Goal: Information Seeking & Learning: Stay updated

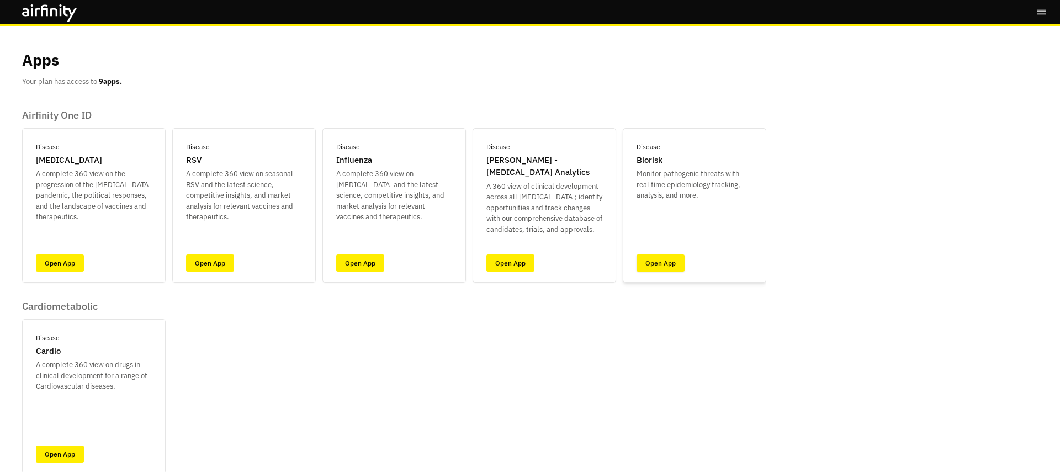
click at [641, 261] on link "Open App" at bounding box center [660, 262] width 48 height 17
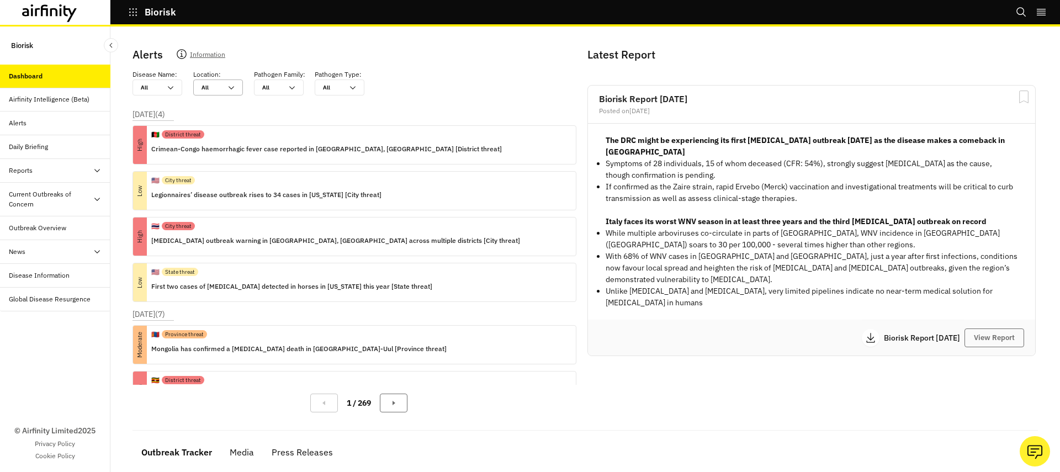
click at [236, 89] on div "All All" at bounding box center [218, 87] width 50 height 16
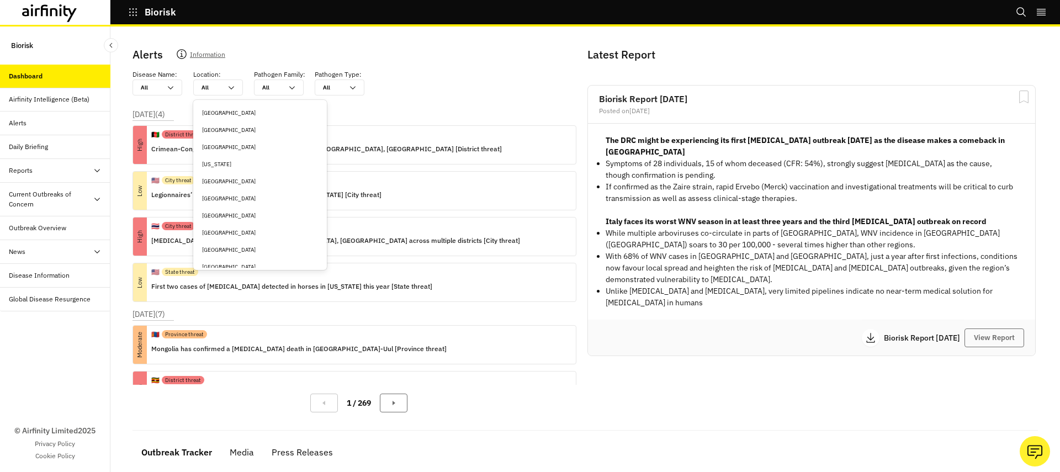
type input "c"
type input "ch"
type input "chi"
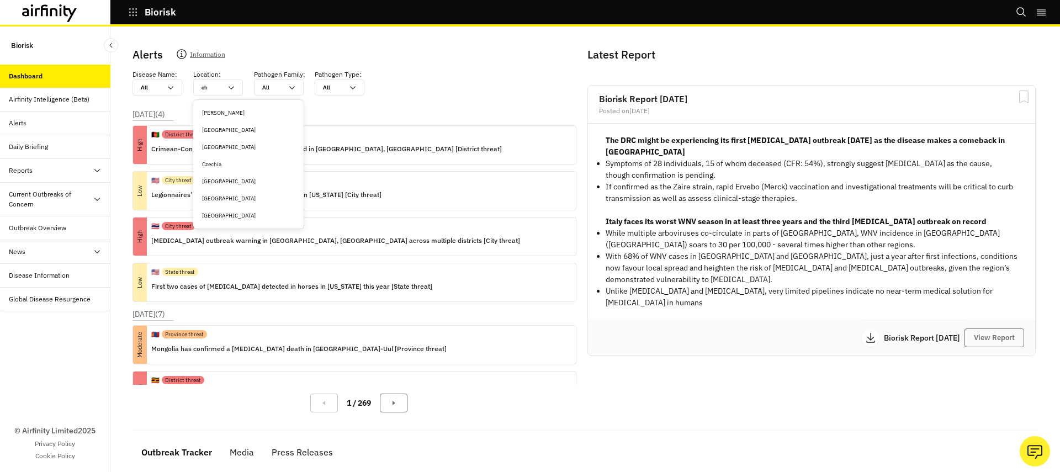
type input "chi"
click at [224, 131] on div "[GEOGRAPHIC_DATA]" at bounding box center [248, 130] width 93 height 8
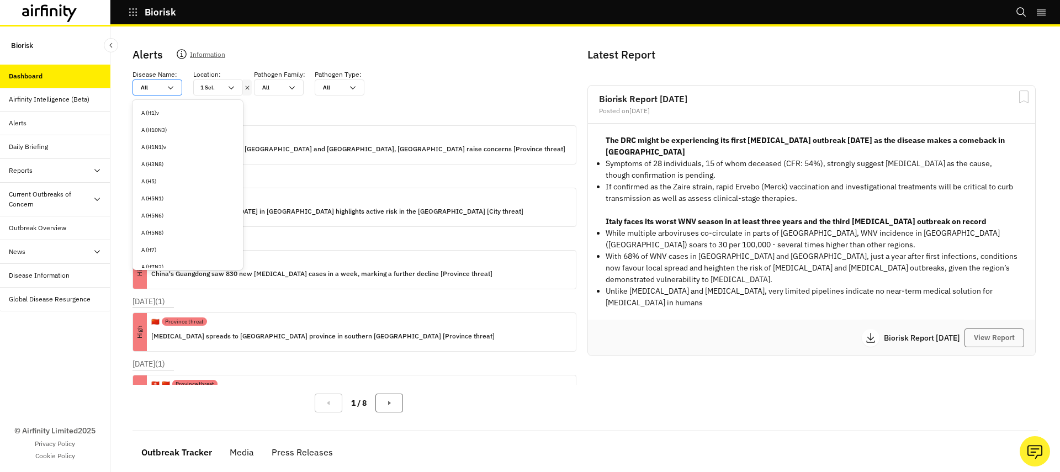
click at [349, 113] on div "[DATE] ( 1 ) Low 🇨🇳 Province threat [MEDICAL_DATA] infections in [GEOGRAPHIC_DA…" at bounding box center [358, 140] width 453 height 62
click at [285, 139] on div "🇨🇳 Province threat" at bounding box center [358, 134] width 414 height 17
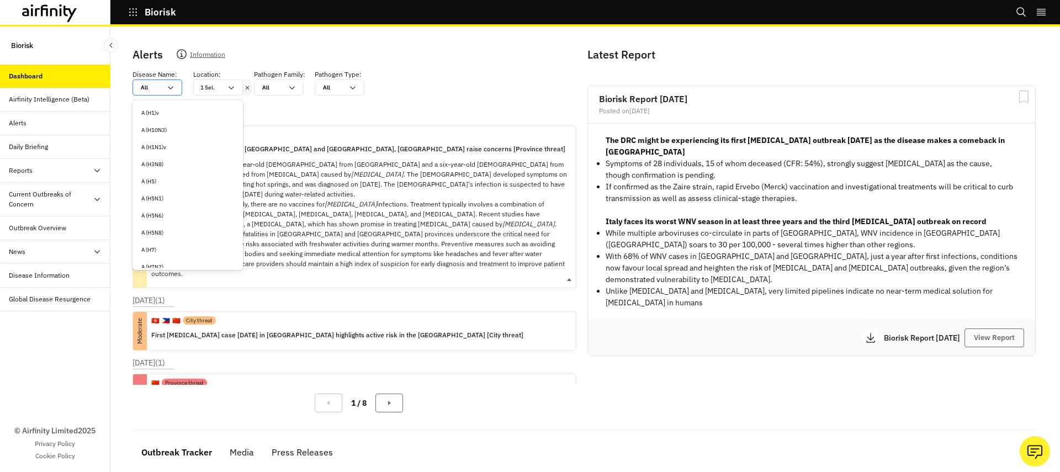
click at [285, 139] on div "🇨🇳 Province threat" at bounding box center [359, 134] width 416 height 17
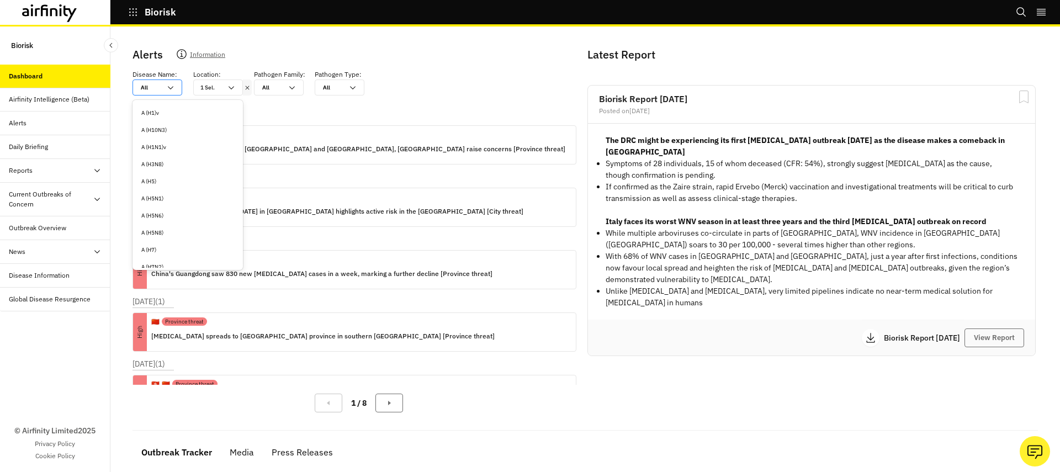
click at [172, 84] on icon at bounding box center [170, 87] width 9 height 9
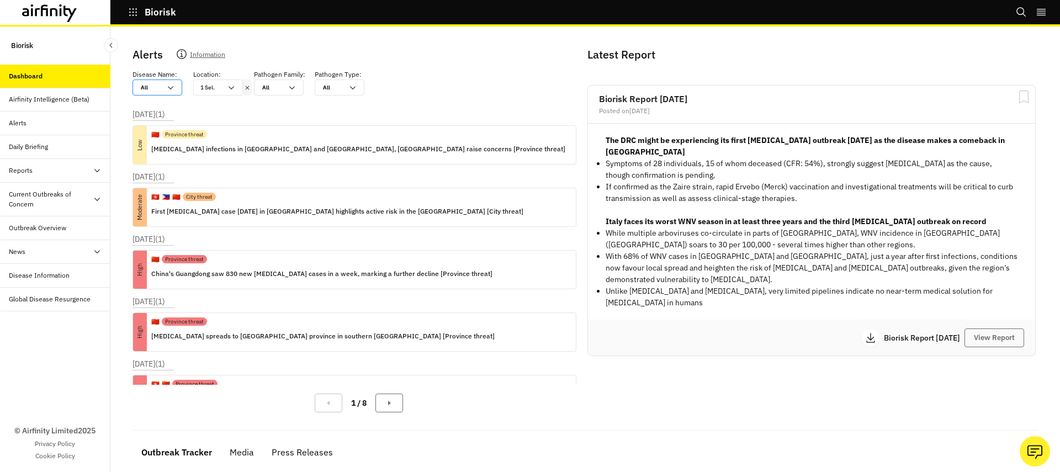
click at [172, 84] on icon at bounding box center [170, 87] width 9 height 9
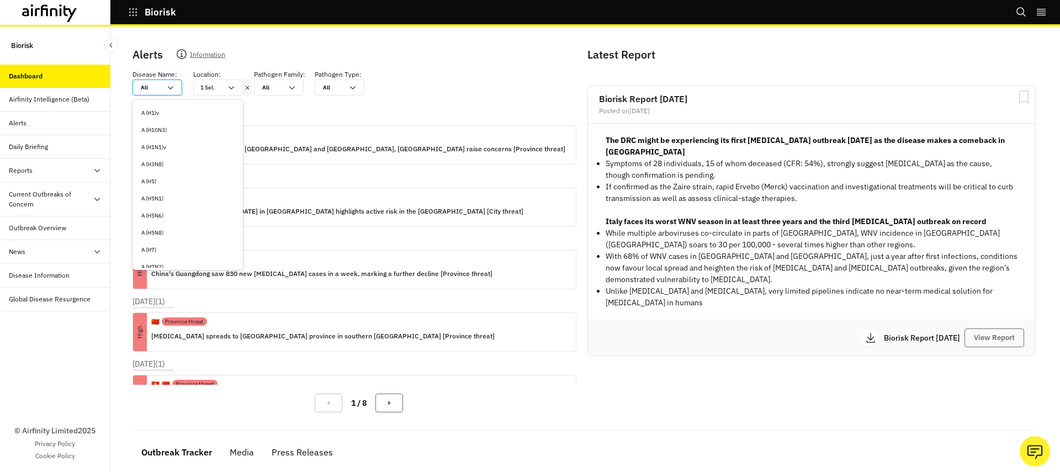
type input "c"
type input "ch"
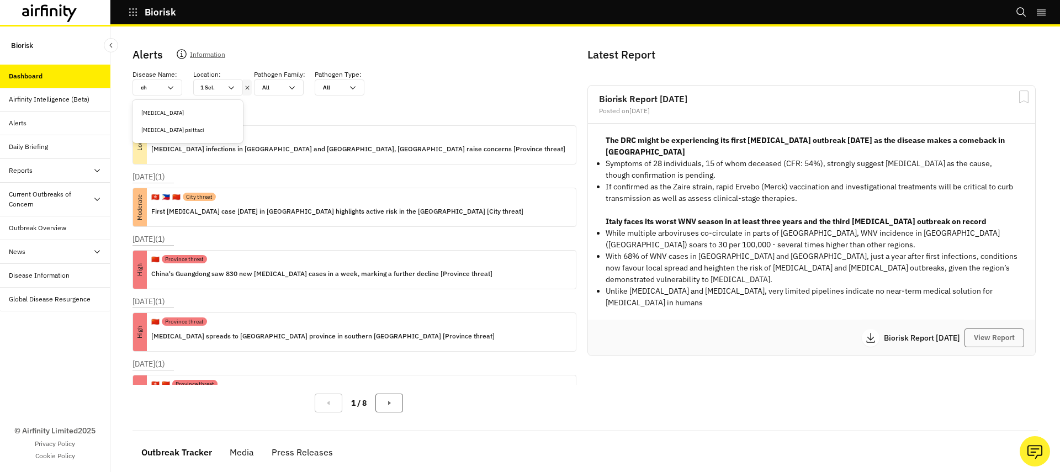
click at [149, 110] on div "[MEDICAL_DATA]" at bounding box center [187, 113] width 93 height 8
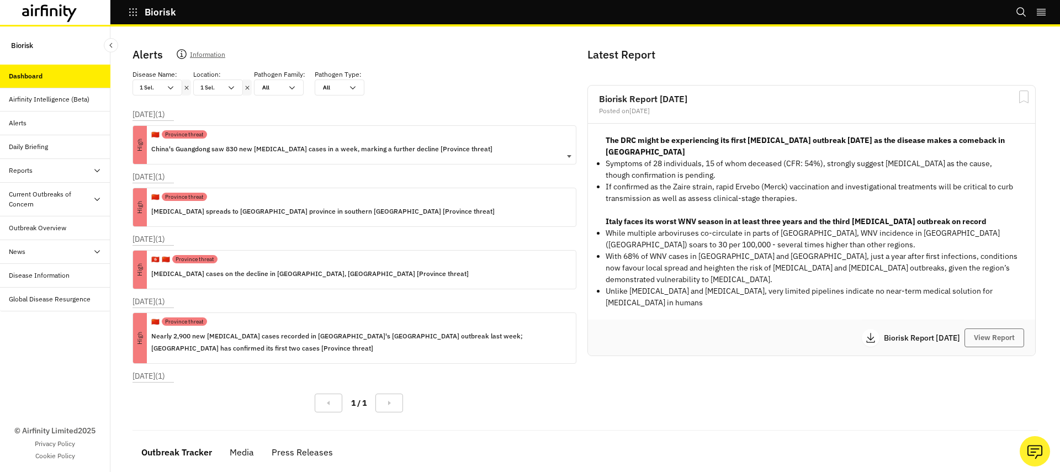
click at [204, 151] on p "China's Guangdong saw 830 new [MEDICAL_DATA] cases in a week, marking a further…" at bounding box center [321, 149] width 341 height 12
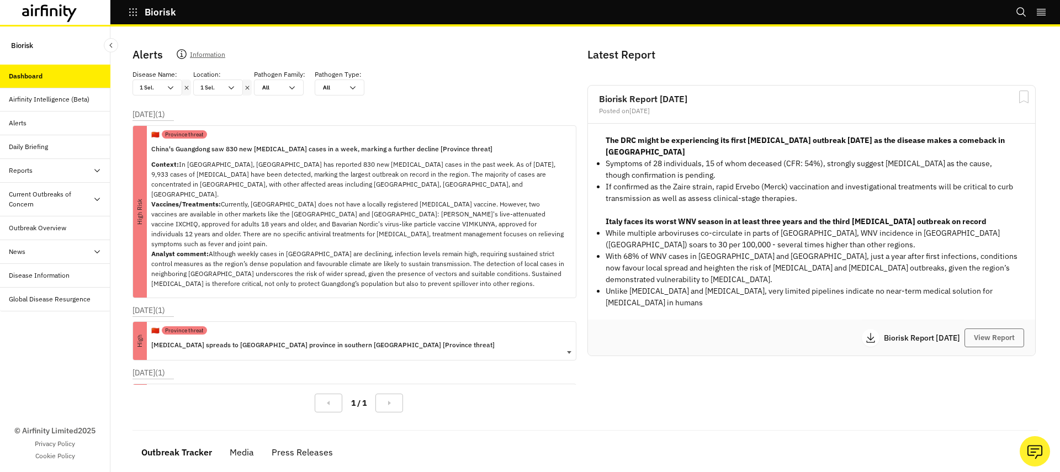
click at [210, 322] on div "🇨🇳 Province threat" at bounding box center [322, 330] width 343 height 17
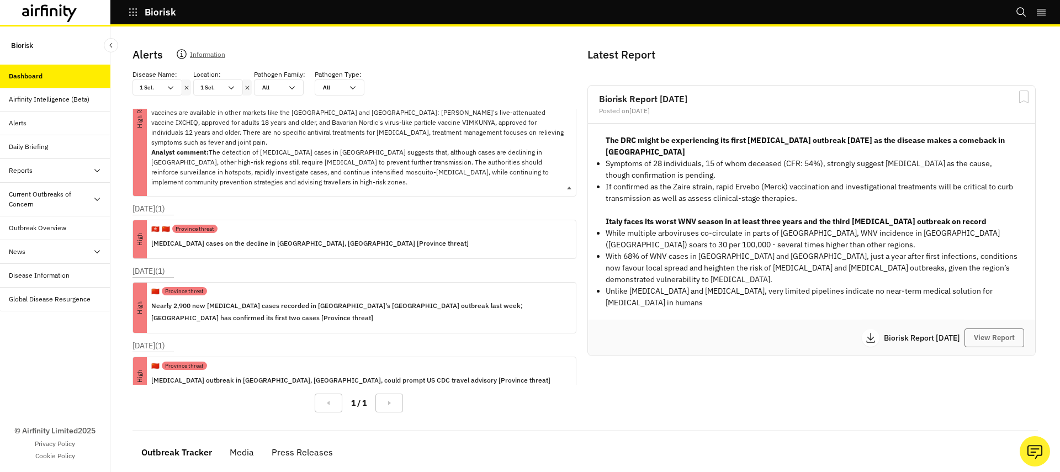
scroll to position [291, 0]
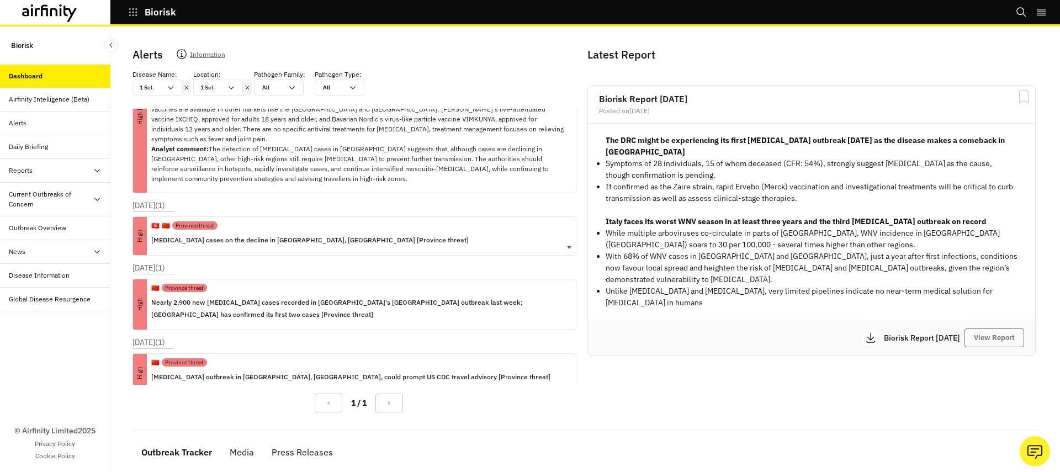
click at [234, 234] on p "[MEDICAL_DATA] cases on the decline in [GEOGRAPHIC_DATA], [GEOGRAPHIC_DATA] [Pr…" at bounding box center [309, 240] width 317 height 12
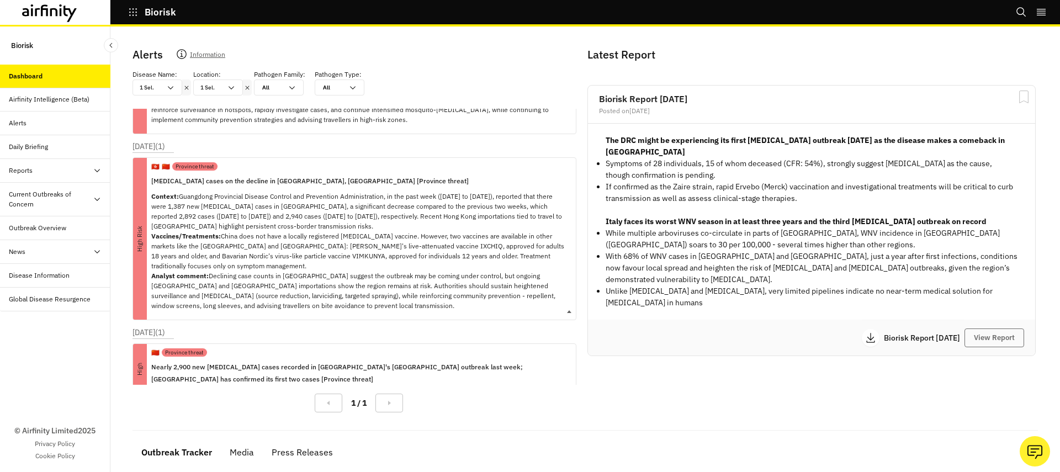
scroll to position [355, 0]
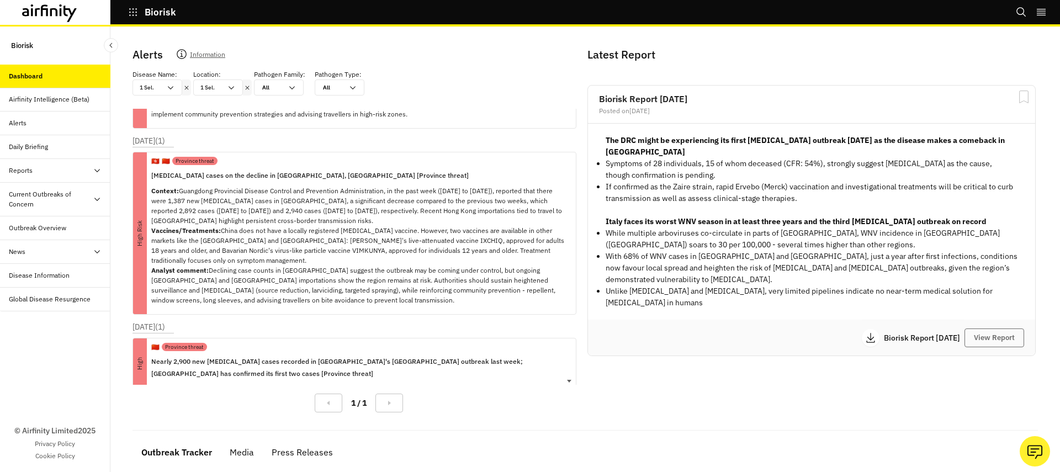
click at [431, 355] on p "Nearly 2,900 new [MEDICAL_DATA] cases recorded in [GEOGRAPHIC_DATA]'s [GEOGRAPH…" at bounding box center [359, 367] width 416 height 24
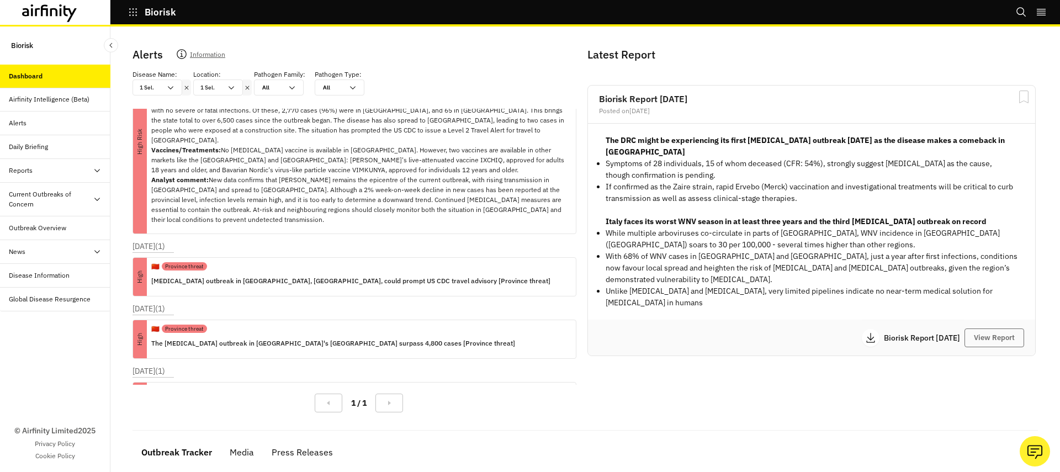
scroll to position [16, 0]
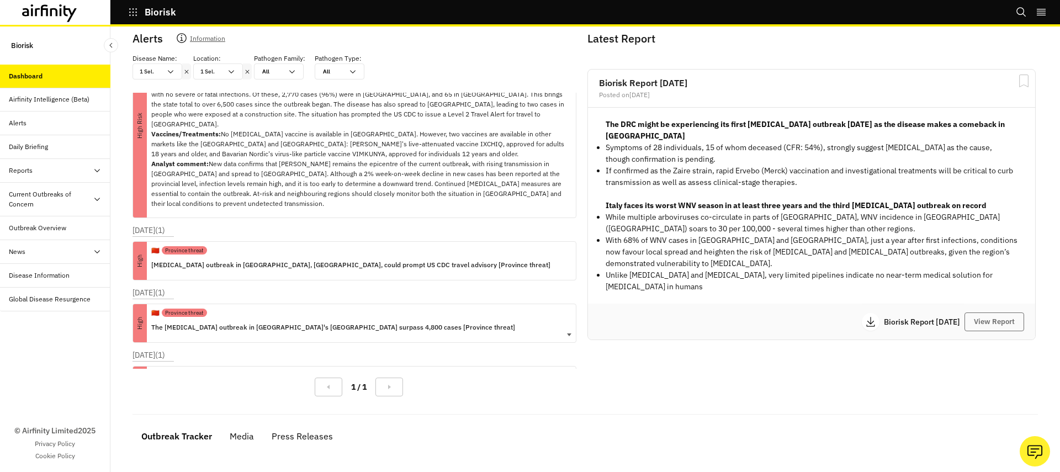
click at [305, 321] on p "The [MEDICAL_DATA] outbreak in [GEOGRAPHIC_DATA]'s [GEOGRAPHIC_DATA] surpass 4,…" at bounding box center [333, 327] width 364 height 12
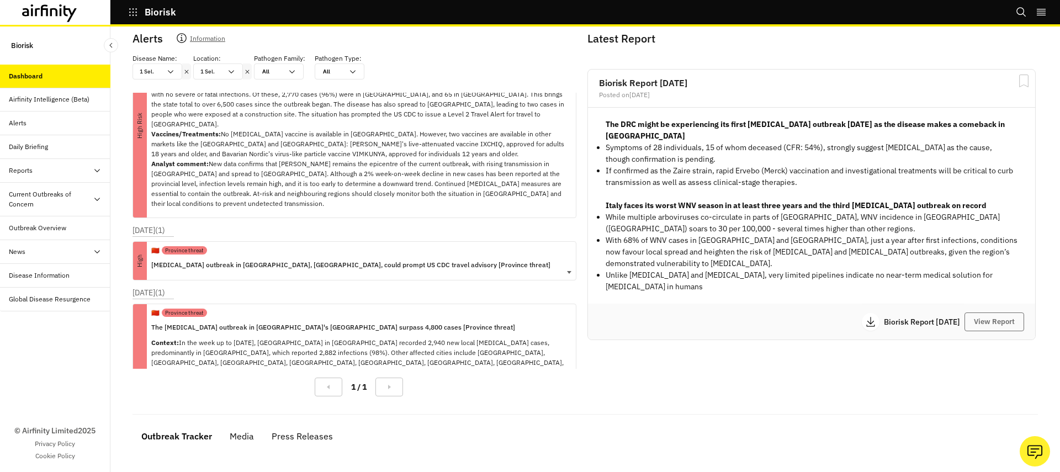
click at [293, 259] on p "[MEDICAL_DATA] outbreak in [GEOGRAPHIC_DATA], [GEOGRAPHIC_DATA], could prompt U…" at bounding box center [350, 265] width 399 height 12
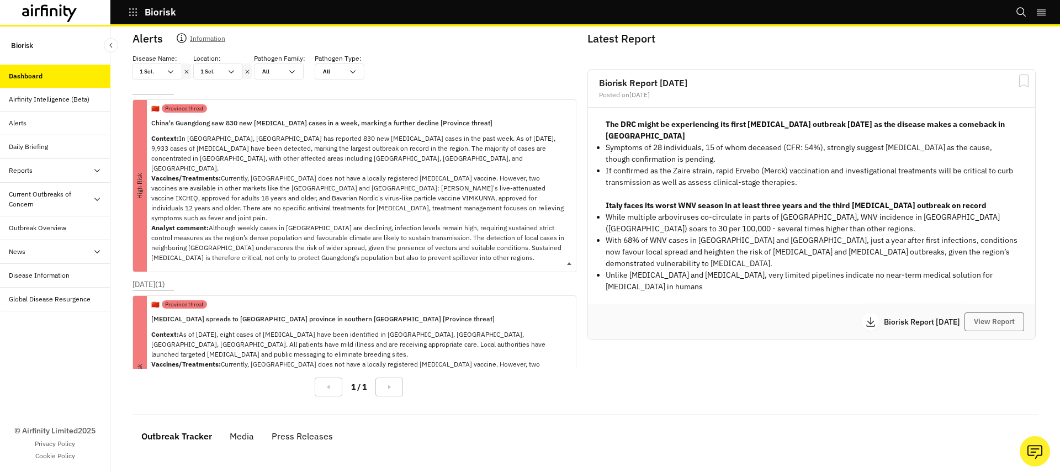
scroll to position [0, 0]
